Goal: Transaction & Acquisition: Purchase product/service

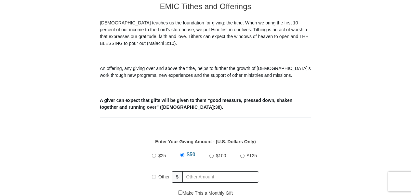
scroll to position [188, 0]
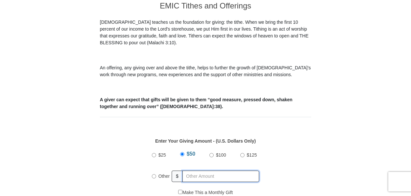
click at [223, 170] on input "text" at bounding box center [220, 175] width 77 height 11
radio input "true"
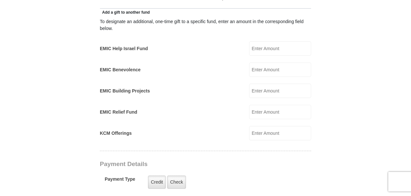
scroll to position [383, 0]
type input "130.00"
click at [159, 175] on label "Credit" at bounding box center [157, 181] width 18 height 13
click at [0, 0] on input "Credit" at bounding box center [0, 0] width 0 height 0
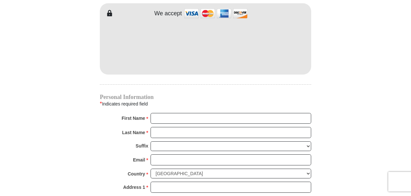
scroll to position [580, 0]
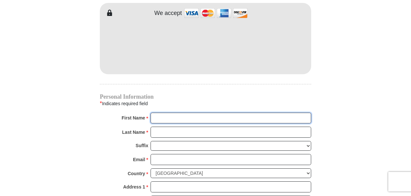
click at [191, 113] on input "First Name *" at bounding box center [231, 118] width 161 height 11
type input "[PERSON_NAME]"
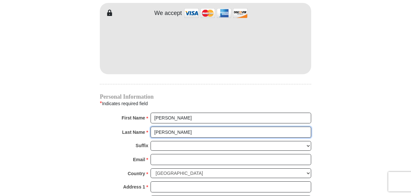
type input "[PERSON_NAME]"
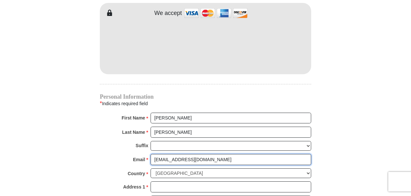
type input "[EMAIL_ADDRESS][DOMAIN_NAME]"
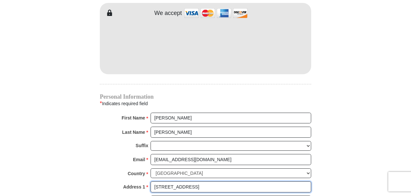
type input "[STREET_ADDRESS]"
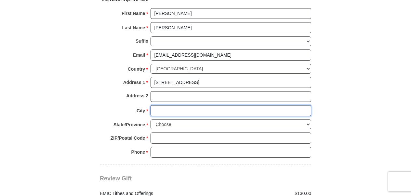
scroll to position [686, 0]
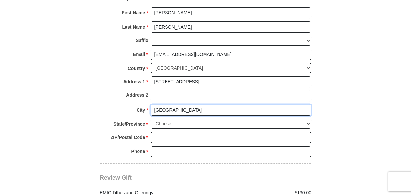
type input "[GEOGRAPHIC_DATA]"
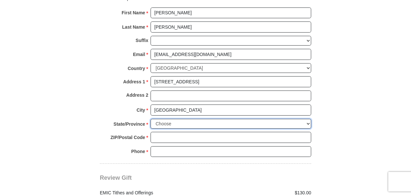
click at [308, 119] on select "Choose [US_STATE] [US_STATE] [US_STATE] [US_STATE] [US_STATE] Armed Forces Amer…" at bounding box center [231, 124] width 161 height 10
select select "WI"
click at [151, 119] on select "Choose [US_STATE] [US_STATE] [US_STATE] [US_STATE] [US_STATE] Armed Forces Amer…" at bounding box center [231, 124] width 161 height 10
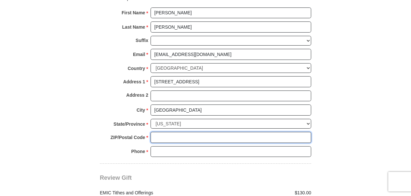
click at [274, 132] on input "ZIP/Postal Code *" at bounding box center [231, 137] width 161 height 11
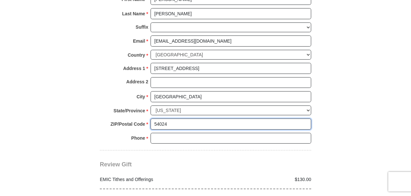
scroll to position [713, 0]
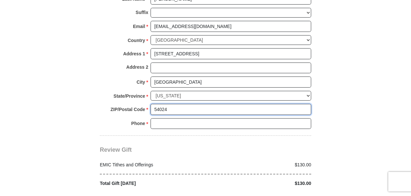
type input "54024"
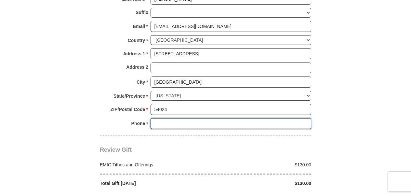
click at [212, 118] on input "Phone * *" at bounding box center [231, 123] width 161 height 11
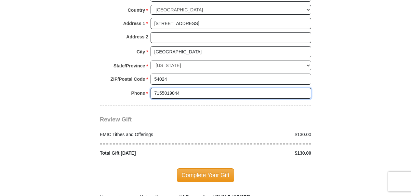
scroll to position [744, 0]
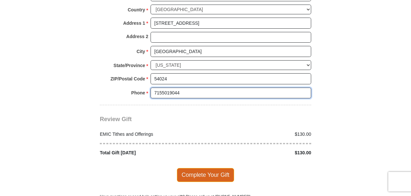
type input "7155019044"
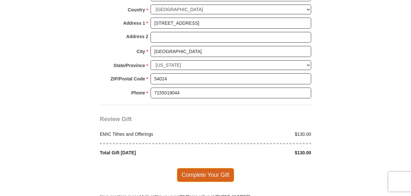
click at [214, 168] on span "Complete Your Gift" at bounding box center [206, 175] width 58 height 14
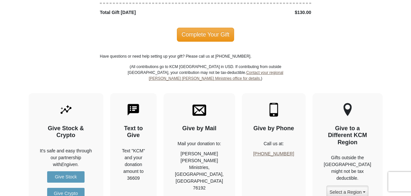
scroll to position [917, 0]
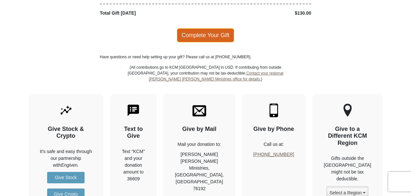
click at [210, 28] on span "Complete Your Gift" at bounding box center [206, 35] width 58 height 14
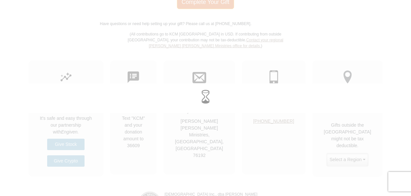
scroll to position [884, 0]
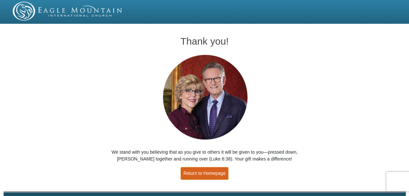
click at [204, 174] on link "Return to Homepage" at bounding box center [204, 173] width 48 height 13
